Goal: Information Seeking & Learning: Learn about a topic

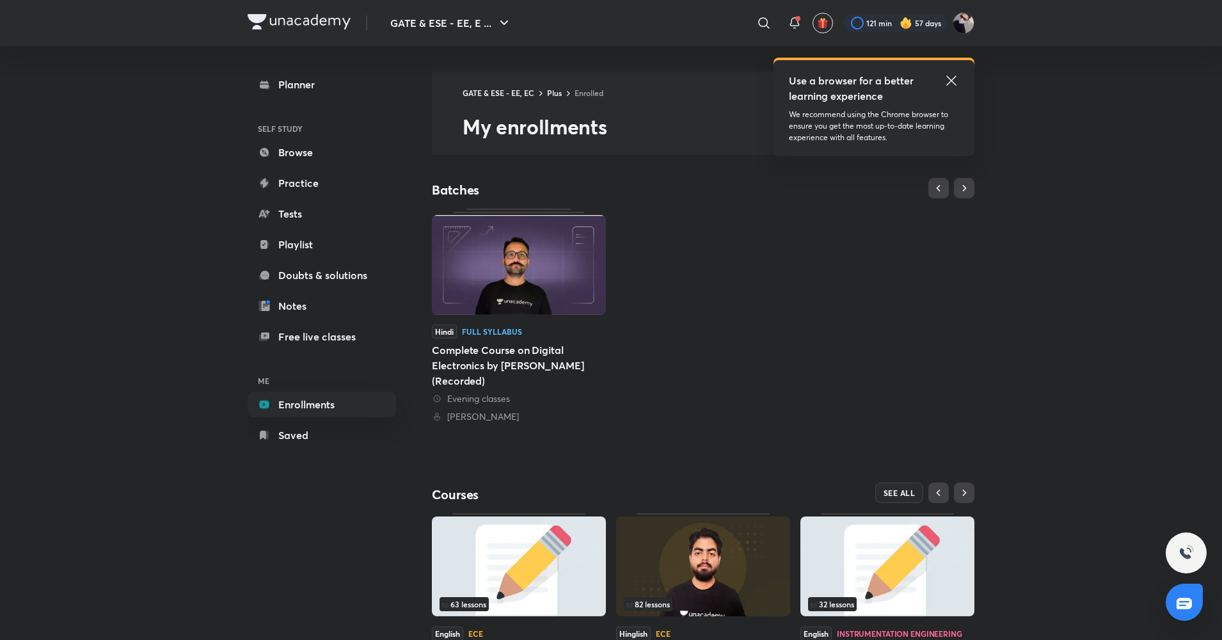
click at [948, 84] on icon at bounding box center [951, 81] width 10 height 10
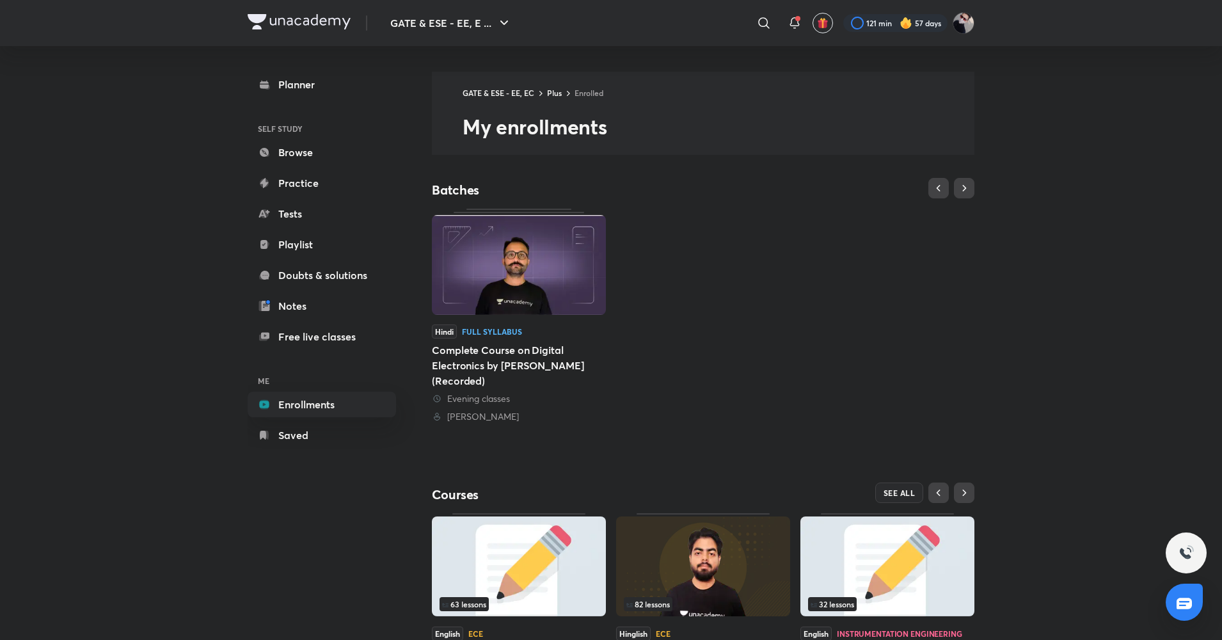
scroll to position [95, 0]
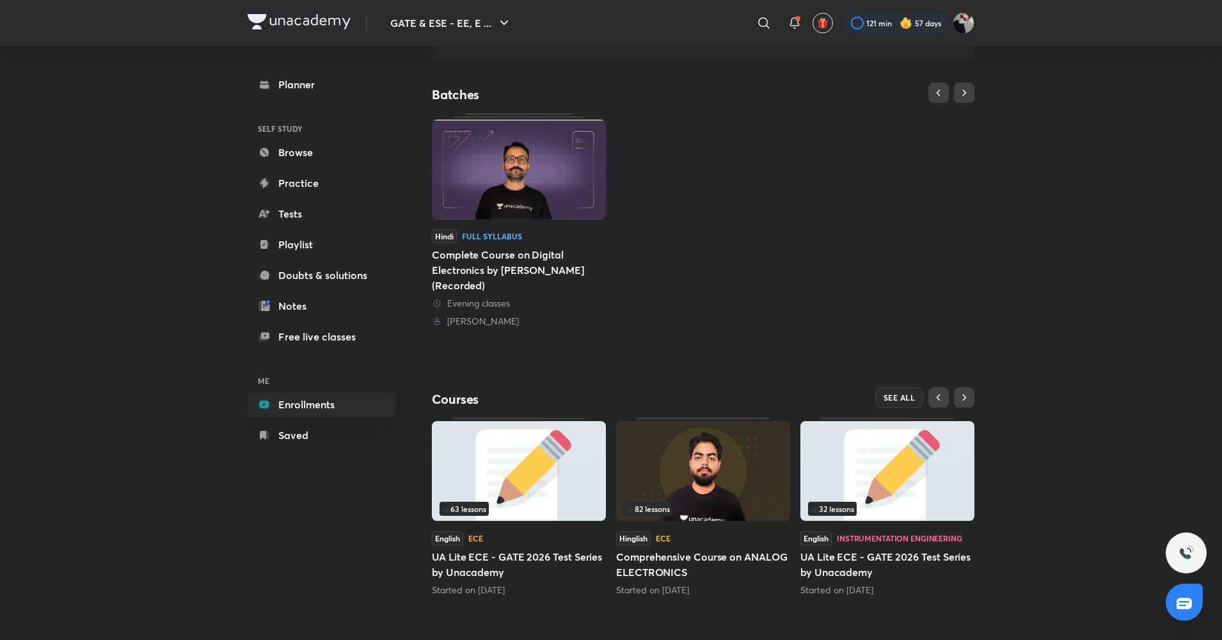
click at [700, 490] on img at bounding box center [703, 471] width 174 height 100
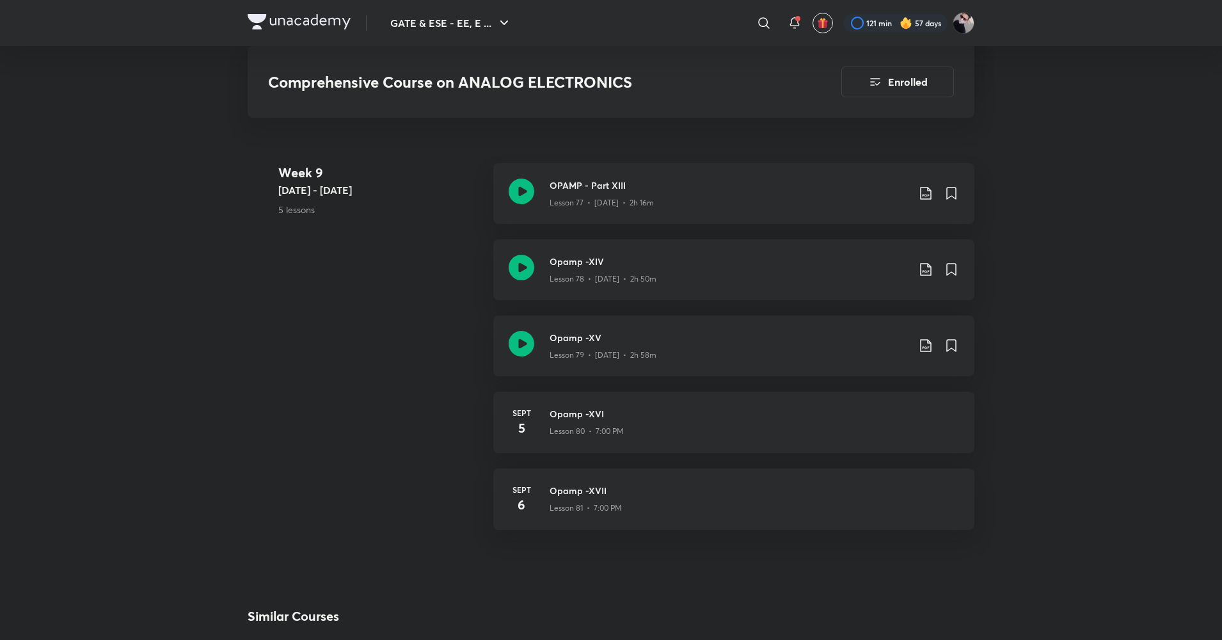
scroll to position [7058, 0]
click at [928, 348] on icon at bounding box center [925, 344] width 11 height 13
click at [826, 410] on p "With annotation" at bounding box center [828, 413] width 66 height 13
